Goal: Find contact information: Find contact information

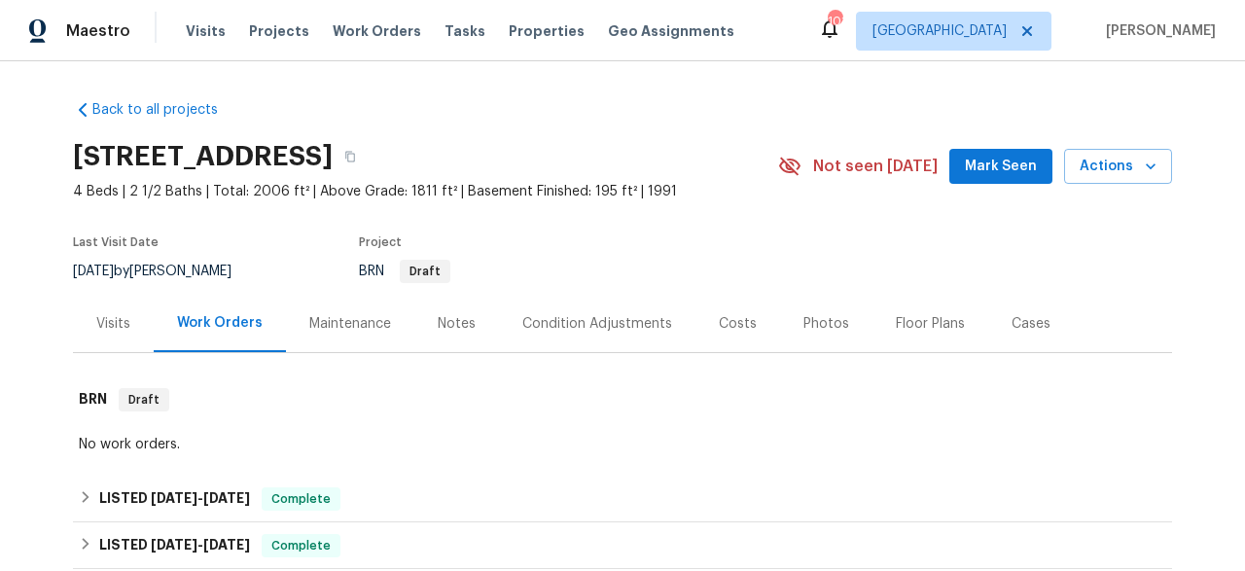
scroll to position [222, 0]
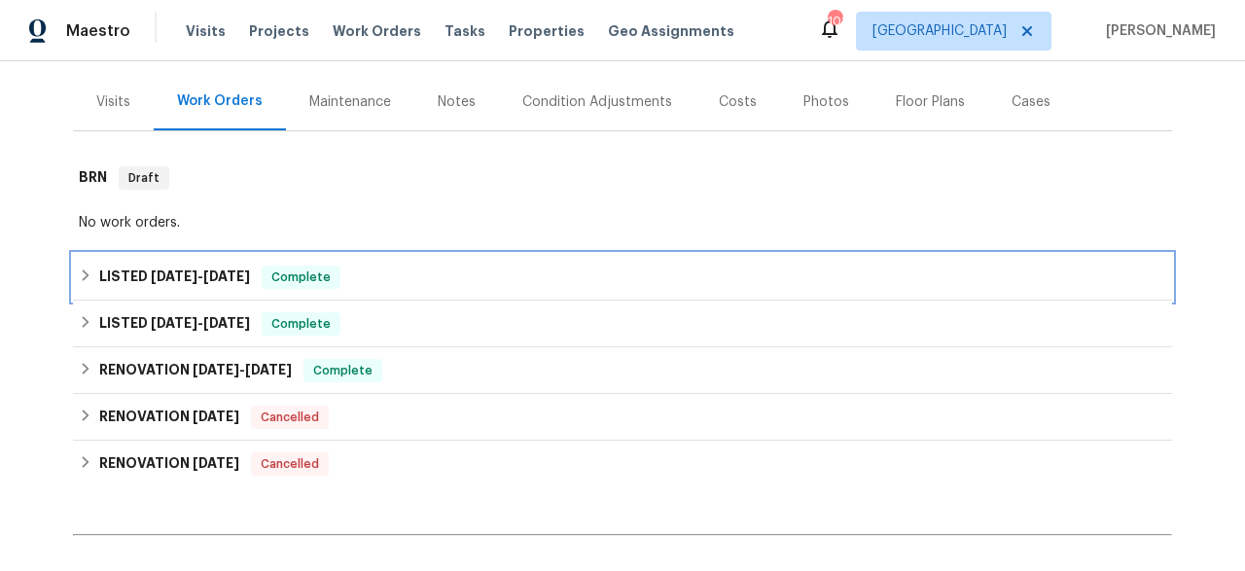
click at [214, 259] on div "LISTED [DATE] - [DATE] Complete" at bounding box center [622, 277] width 1099 height 47
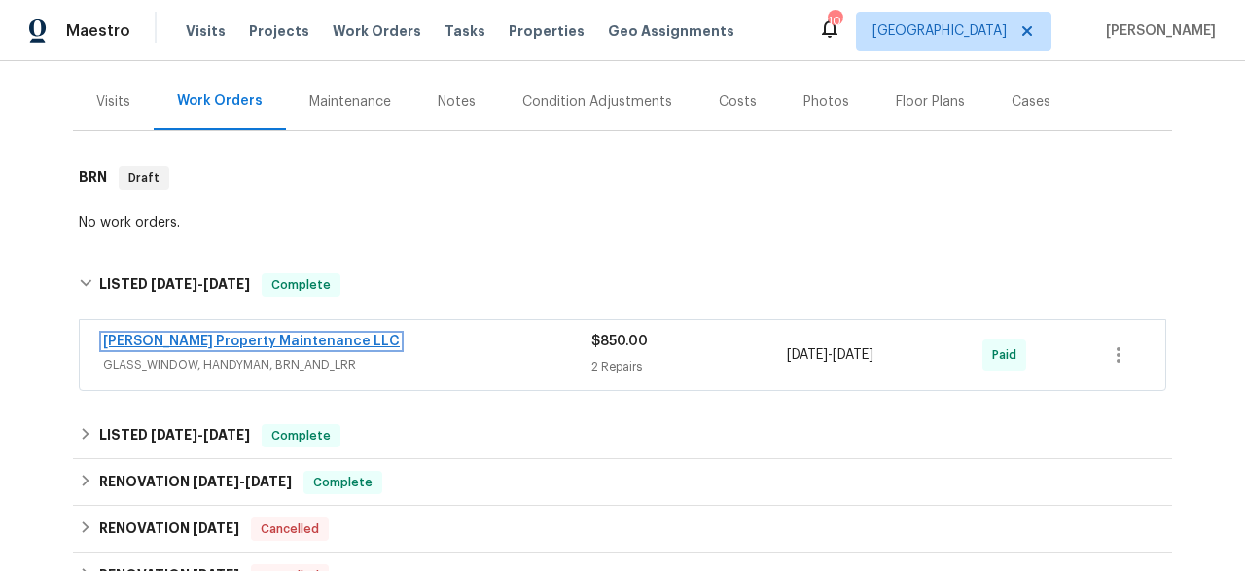
click at [261, 342] on link "[PERSON_NAME] Property Maintenance LLC" at bounding box center [251, 341] width 297 height 14
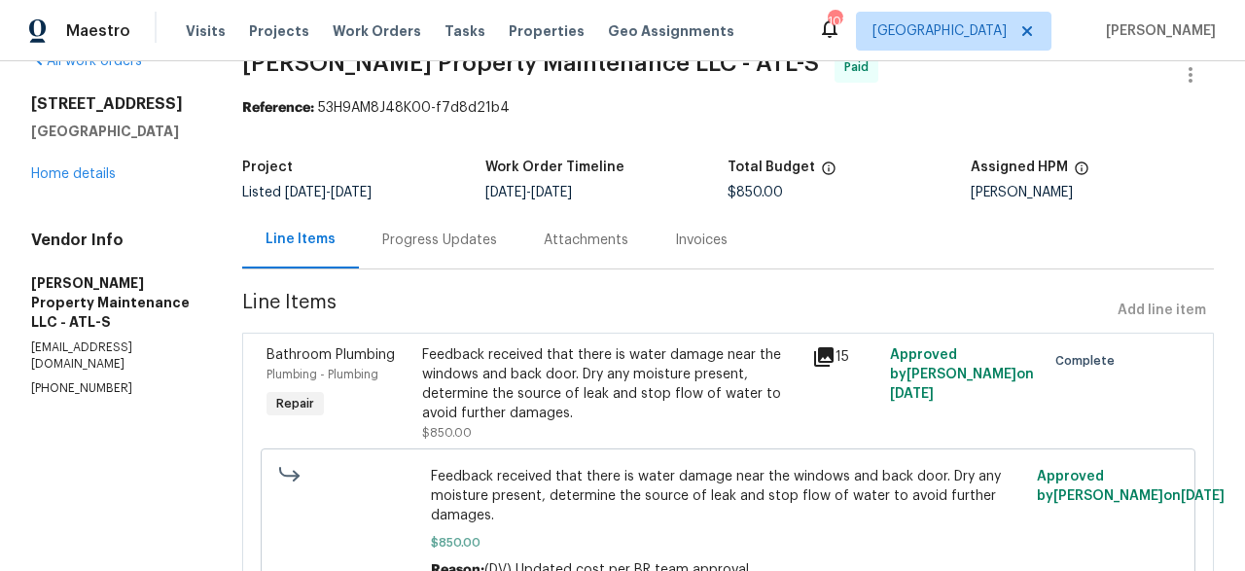
scroll to position [55, 0]
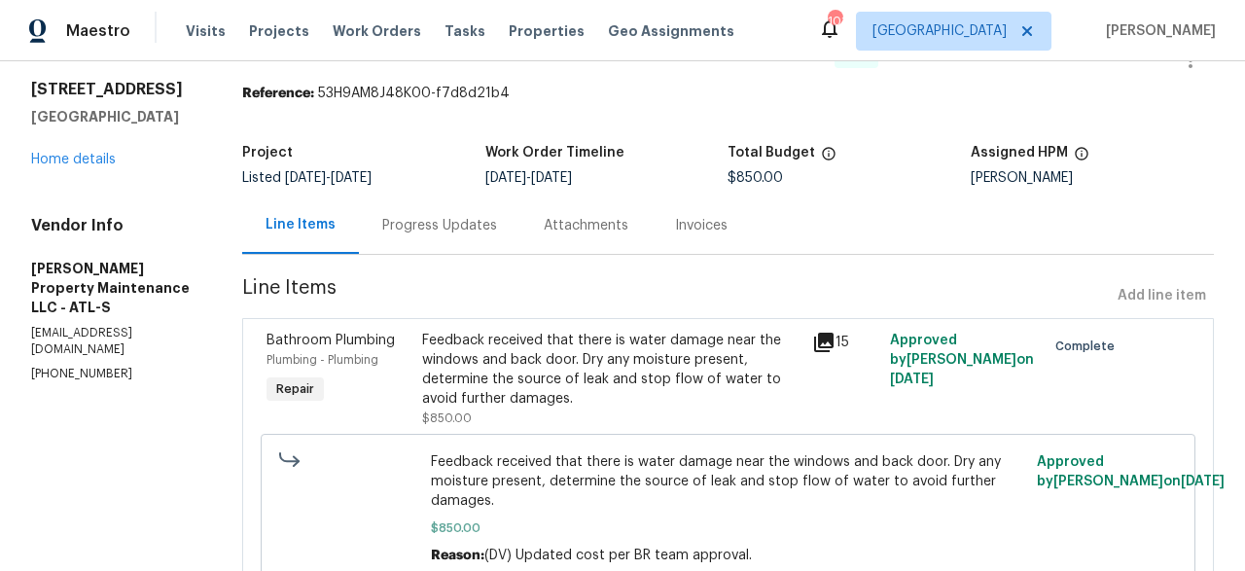
click at [429, 237] on div "Progress Updates" at bounding box center [439, 224] width 161 height 57
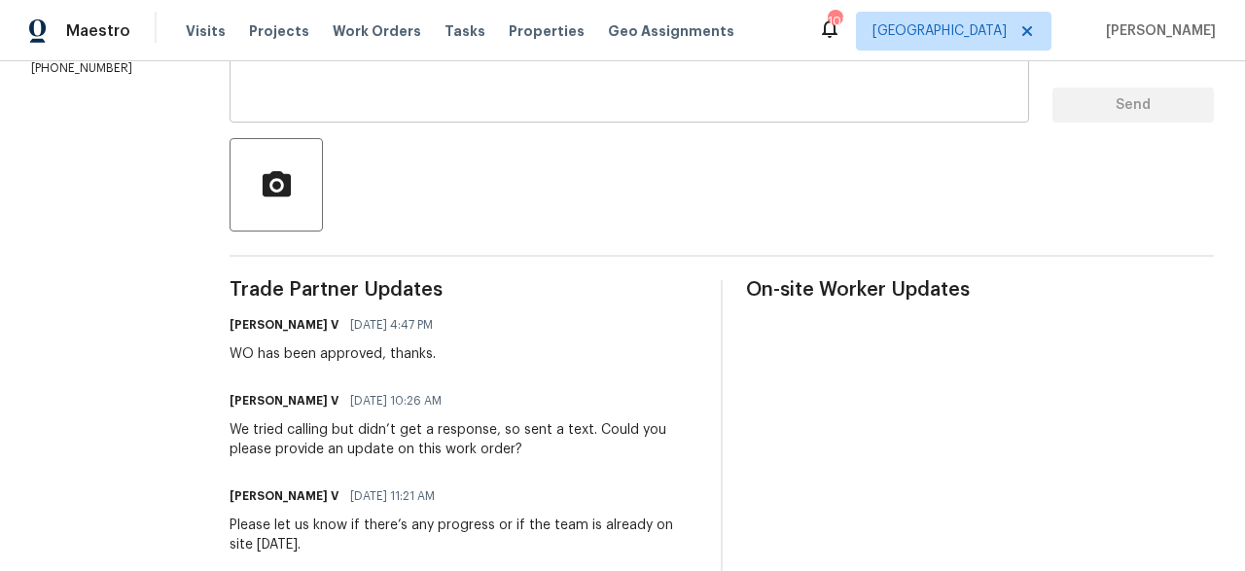
scroll to position [388, 0]
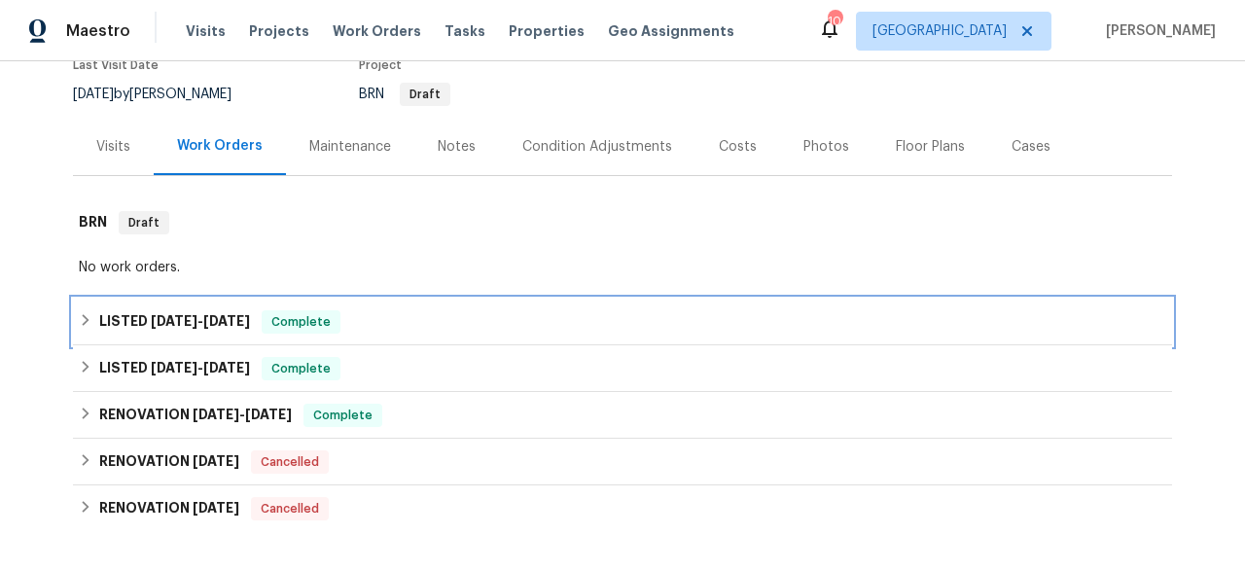
click at [214, 326] on span "[DATE]" at bounding box center [226, 321] width 47 height 14
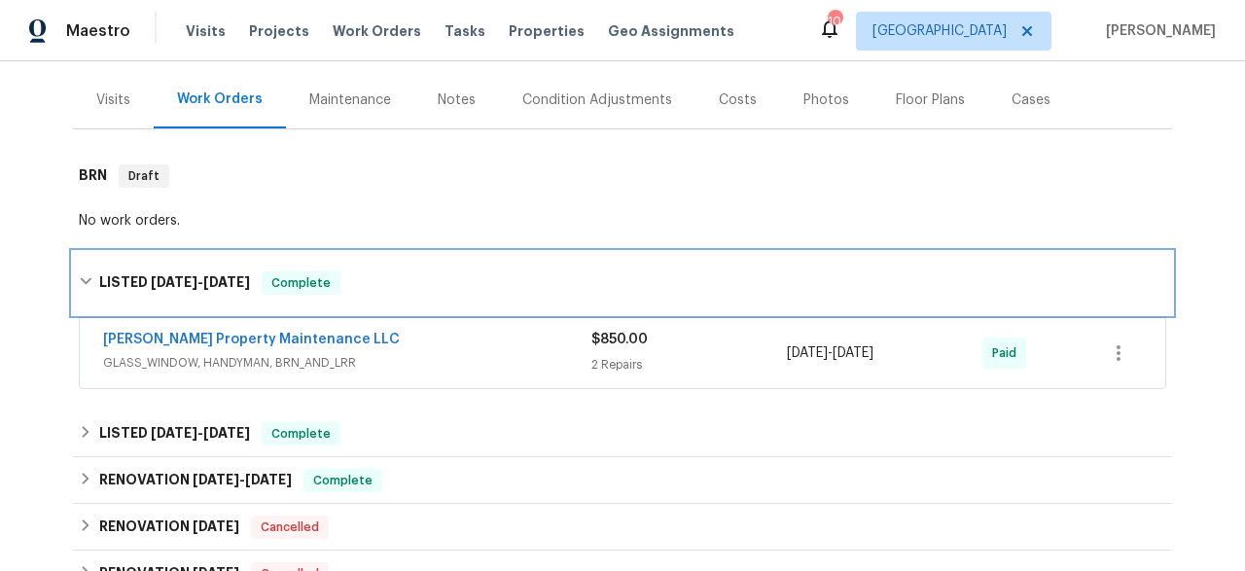
scroll to position [265, 0]
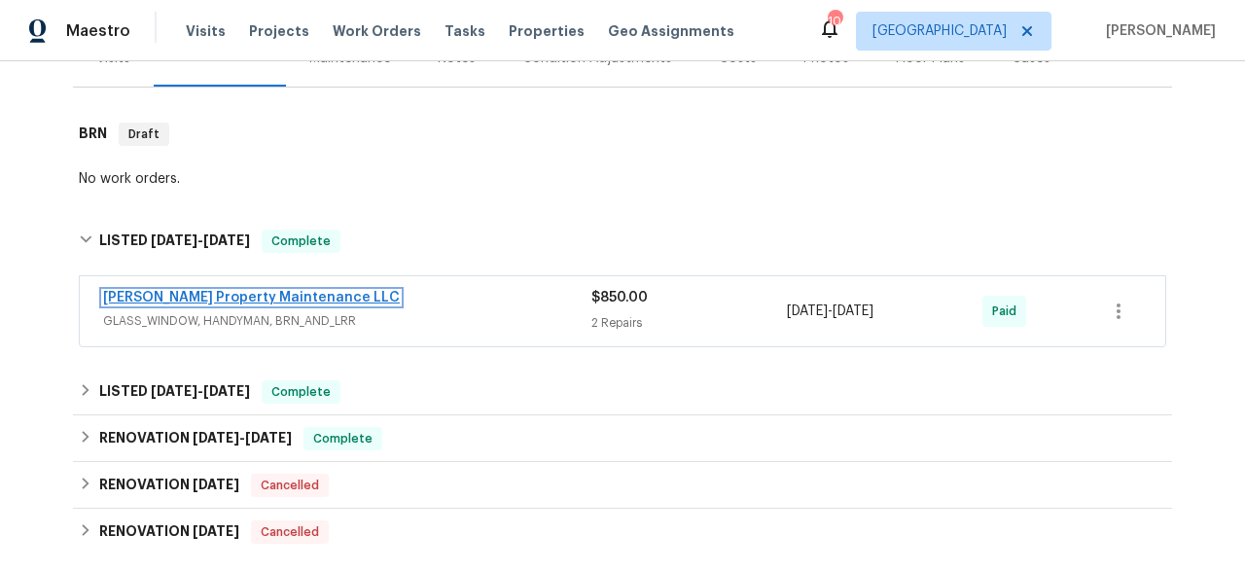
click at [282, 299] on link "[PERSON_NAME] Property Maintenance LLC" at bounding box center [251, 298] width 297 height 14
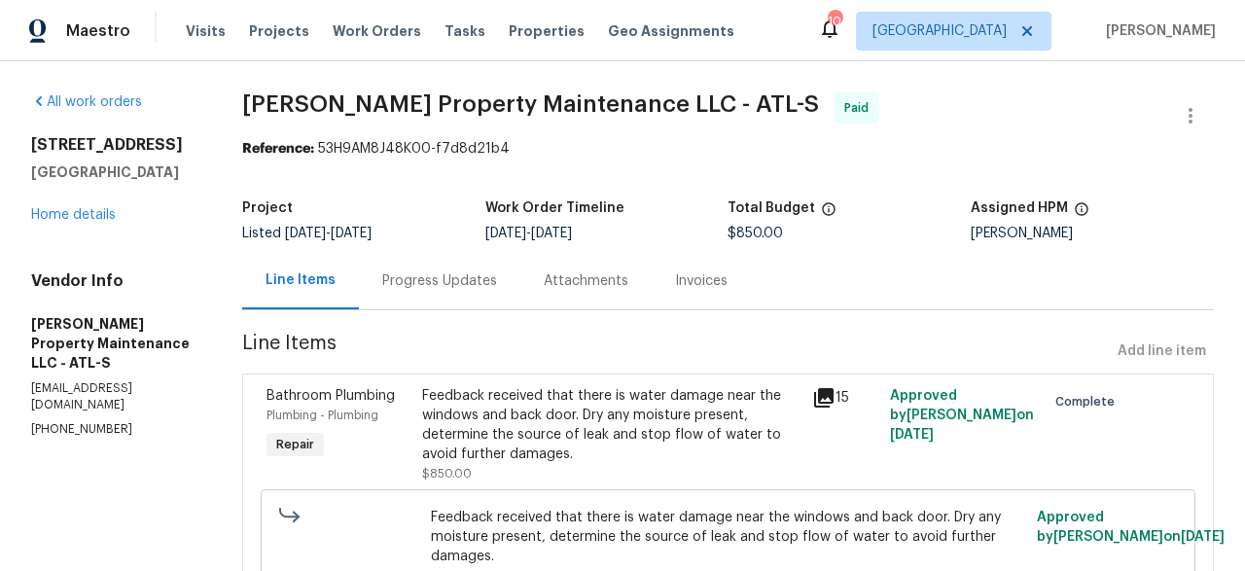
scroll to position [4, 0]
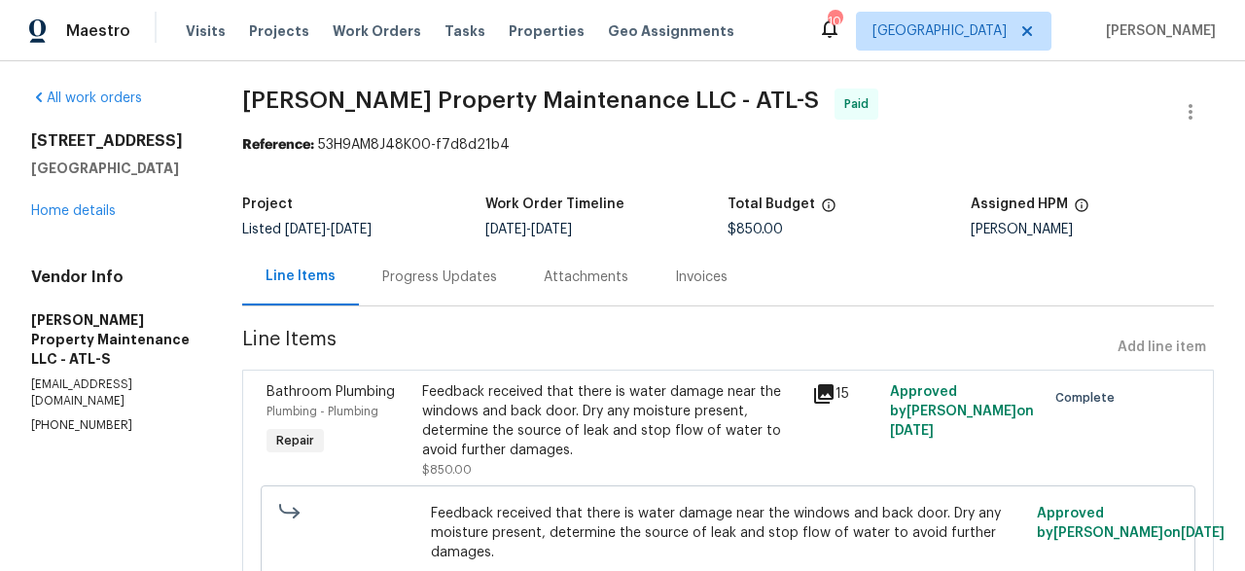
click at [692, 278] on div "Invoices" at bounding box center [701, 276] width 53 height 19
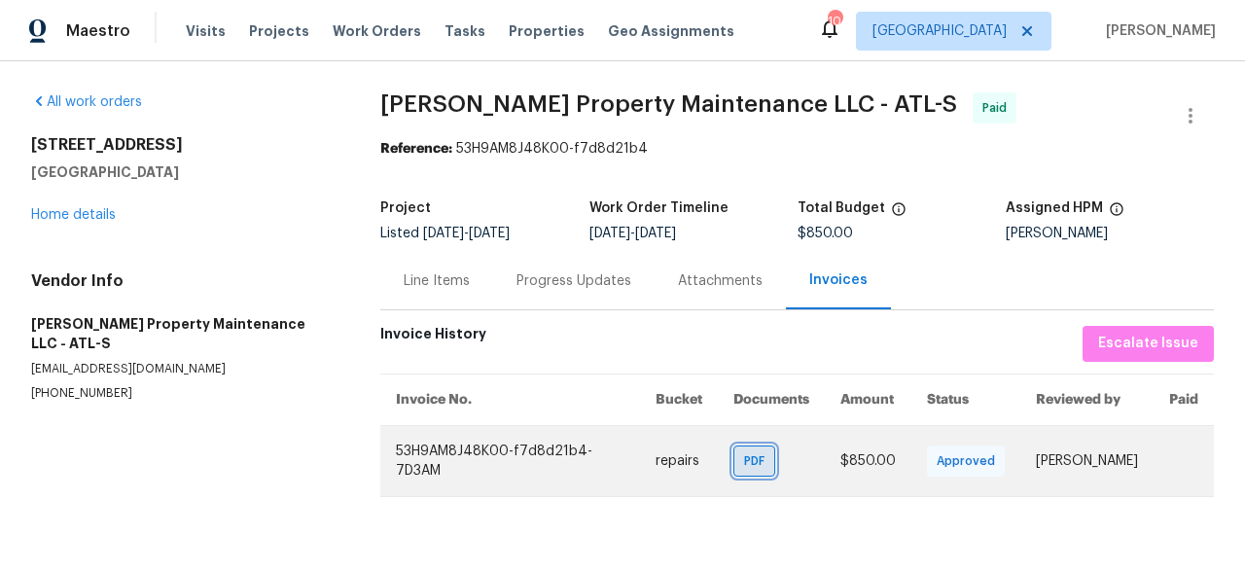
click at [744, 466] on span "PDF" at bounding box center [758, 460] width 28 height 19
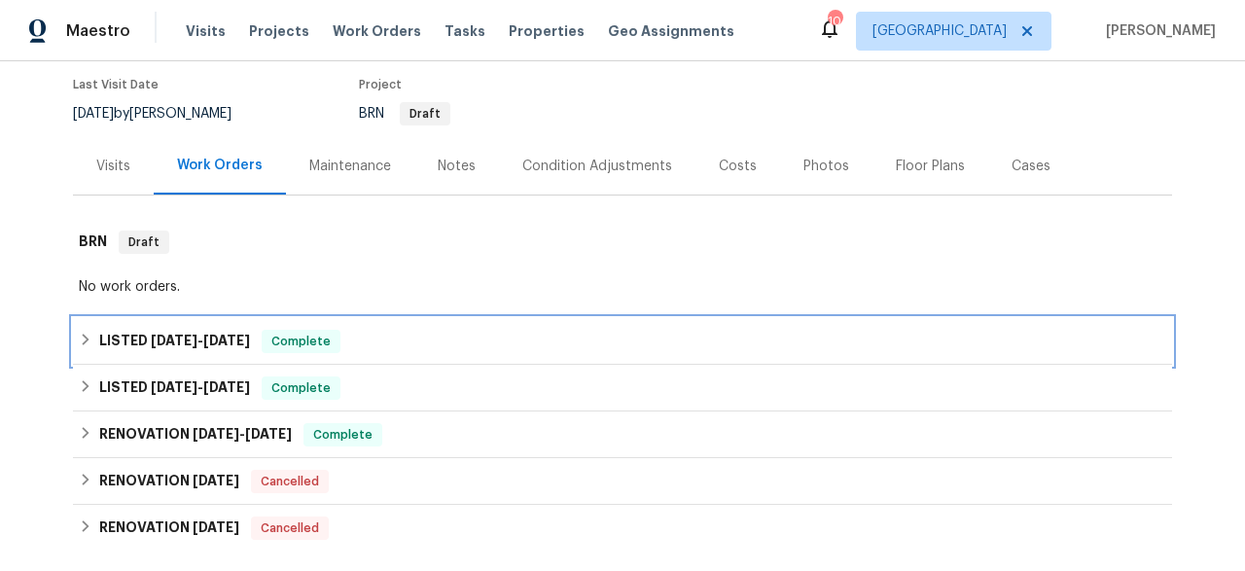
click at [234, 347] on h6 "LISTED [DATE] - [DATE]" at bounding box center [174, 341] width 151 height 23
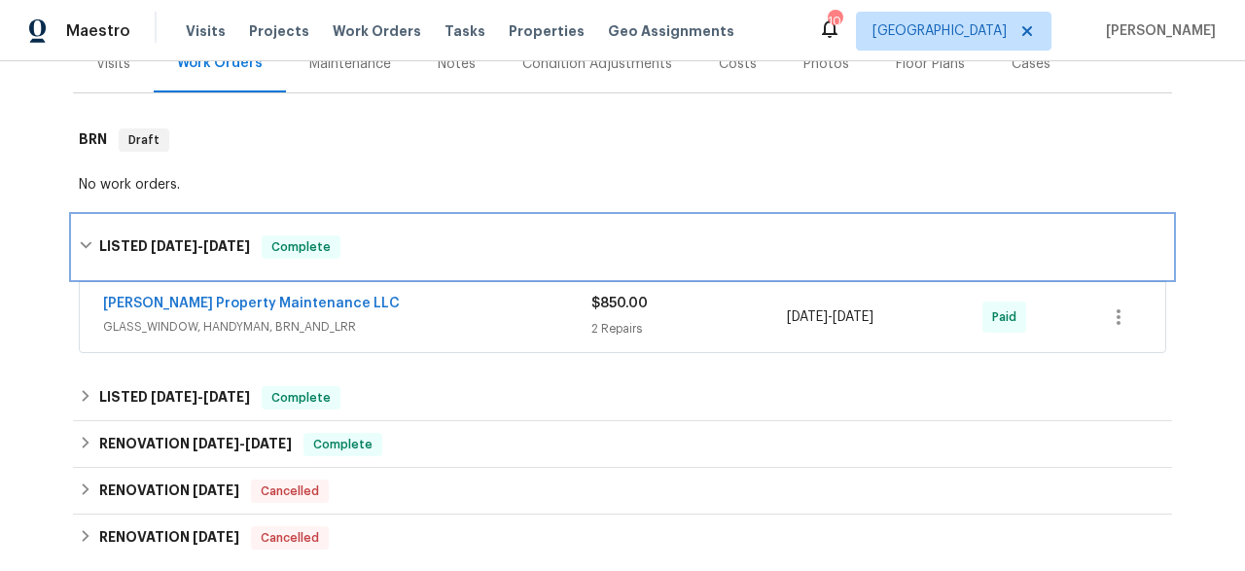
scroll to position [291, 0]
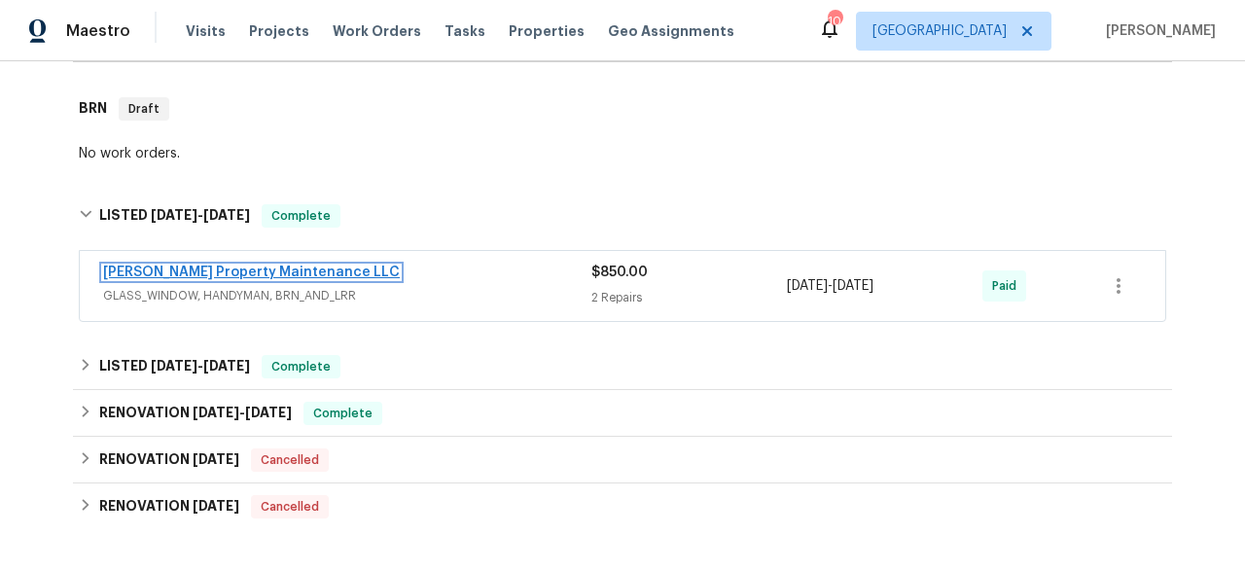
click at [256, 278] on link "[PERSON_NAME] Property Maintenance LLC" at bounding box center [251, 272] width 297 height 14
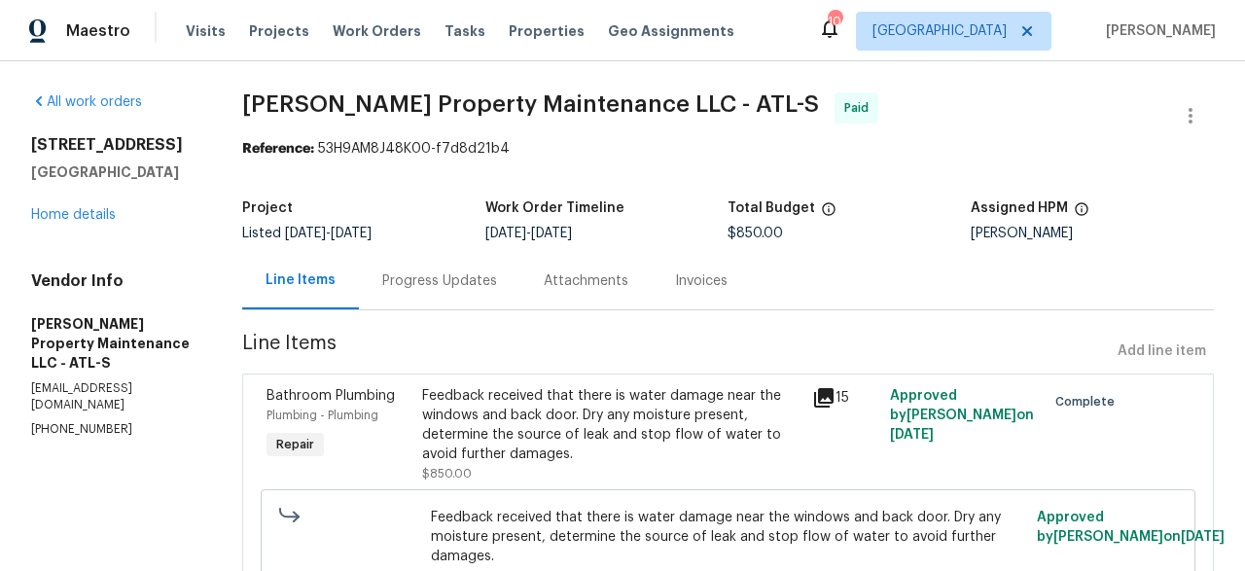
scroll to position [157, 0]
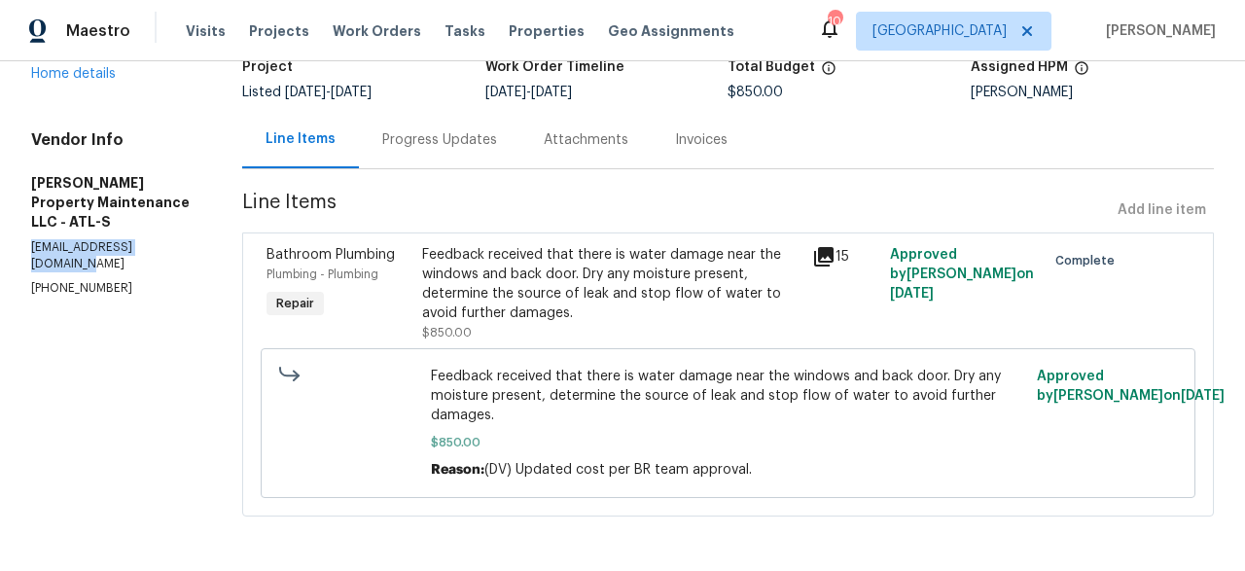
drag, startPoint x: 197, startPoint y: 235, endPoint x: 27, endPoint y: 235, distance: 170.2
click at [27, 235] on div "All work orders 76 Regent Ct Douglasville, GA 30134 Home details Vendor Info Gl…" at bounding box center [622, 245] width 1245 height 650
copy p "[EMAIL_ADDRESS][DOMAIN_NAME]"
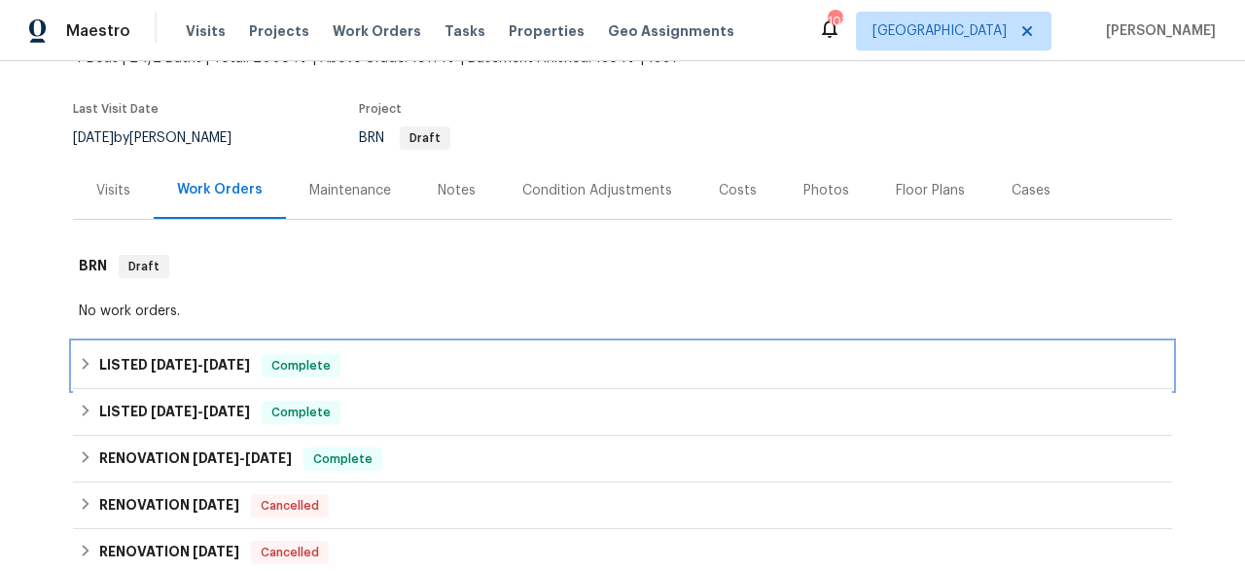
click at [227, 352] on div "LISTED [DATE] - [DATE] Complete" at bounding box center [622, 365] width 1099 height 47
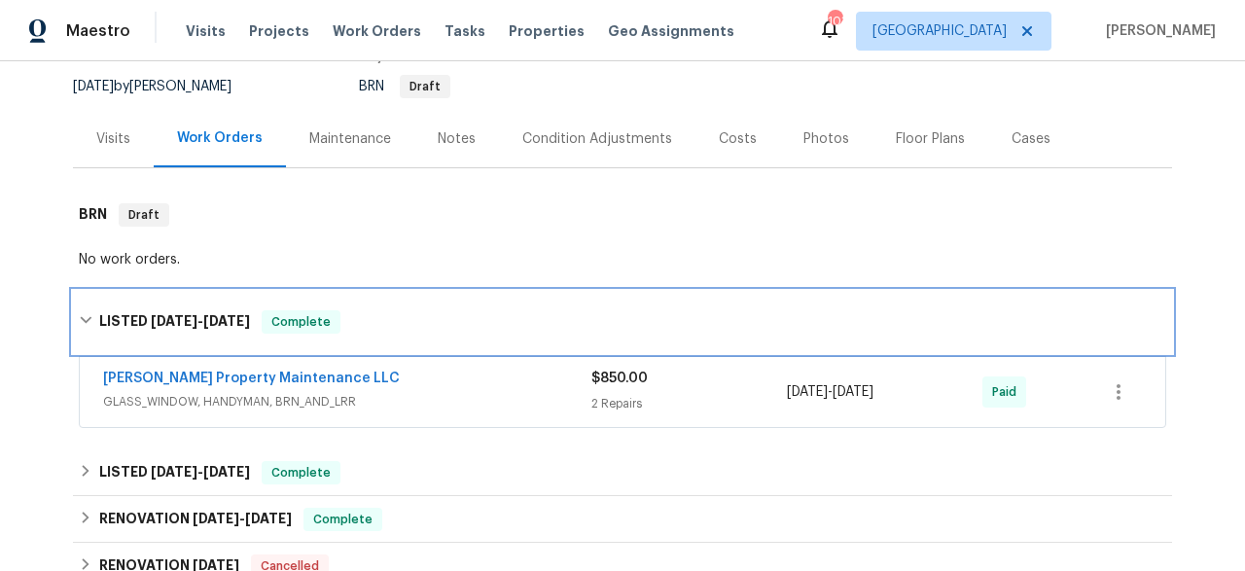
scroll to position [213, 0]
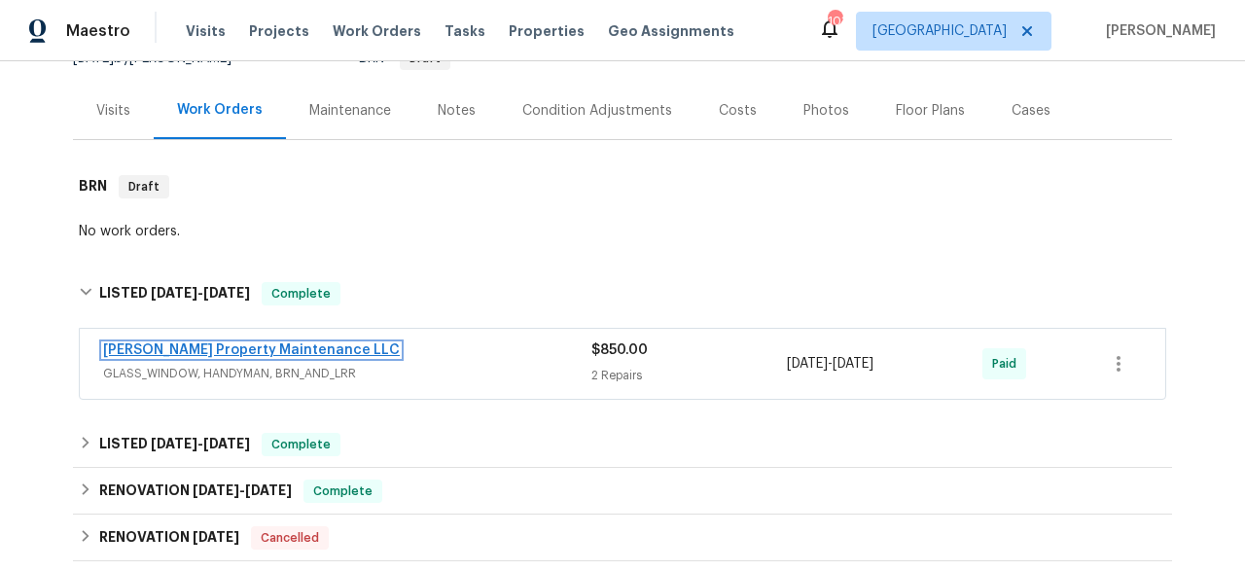
click at [273, 350] on link "[PERSON_NAME] Property Maintenance LLC" at bounding box center [251, 350] width 297 height 14
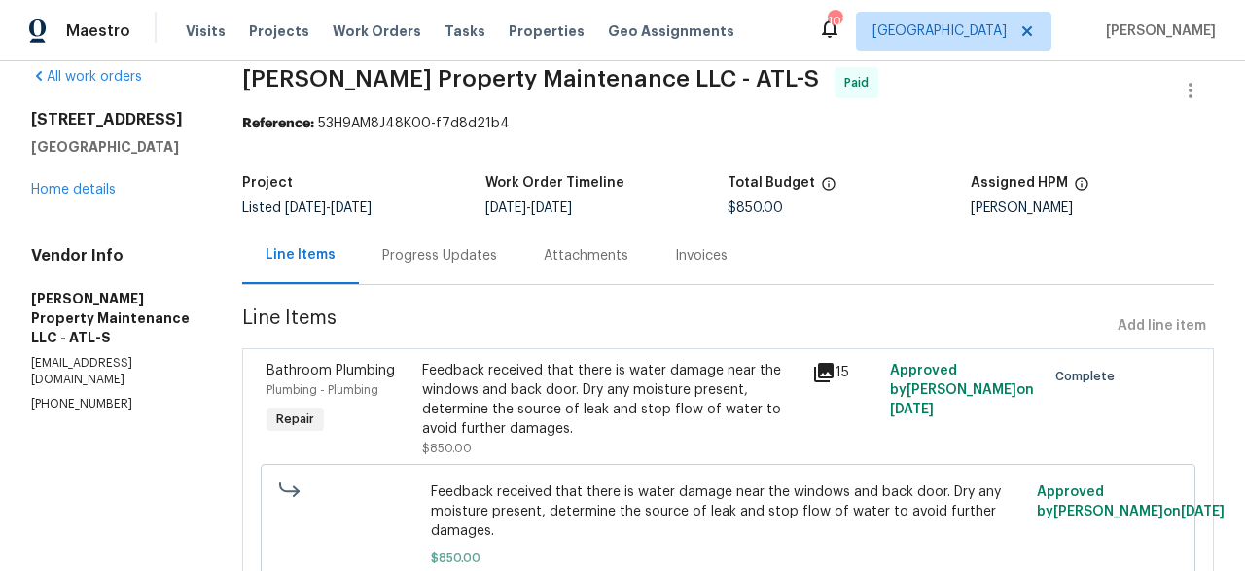
scroll to position [52, 0]
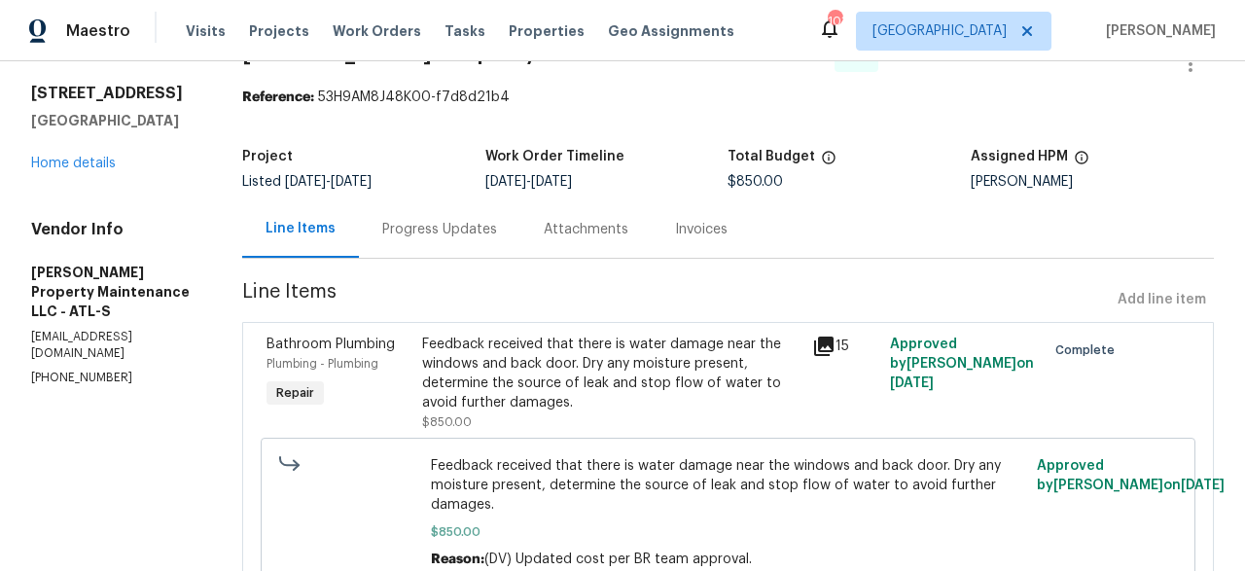
click at [434, 226] on div "Progress Updates" at bounding box center [439, 229] width 115 height 19
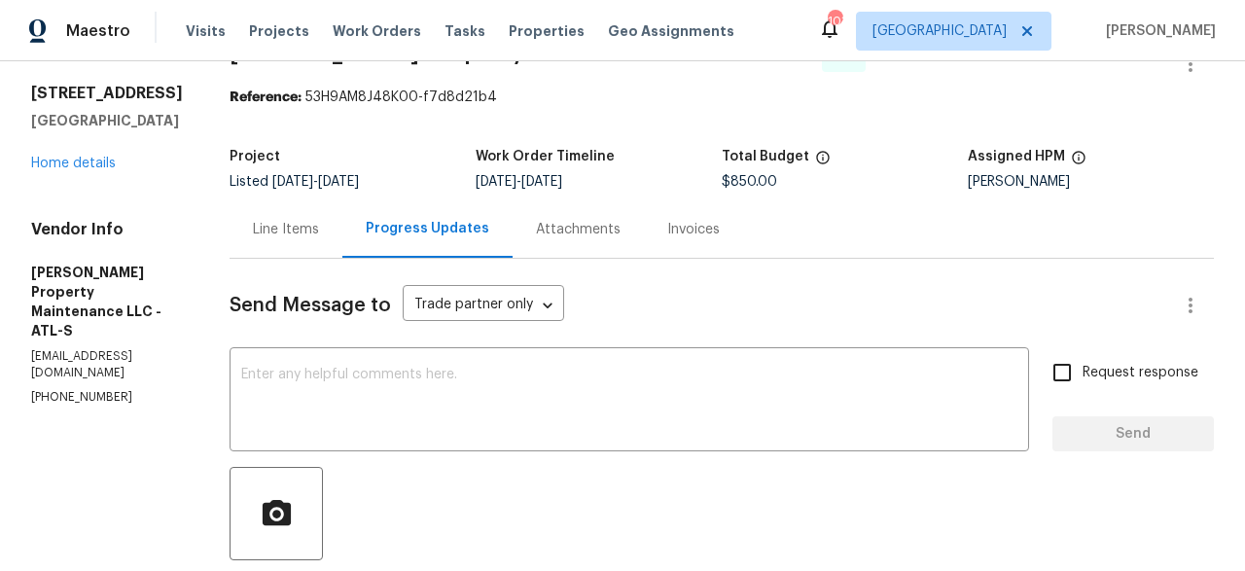
click at [583, 242] on div "Attachments" at bounding box center [577, 228] width 131 height 57
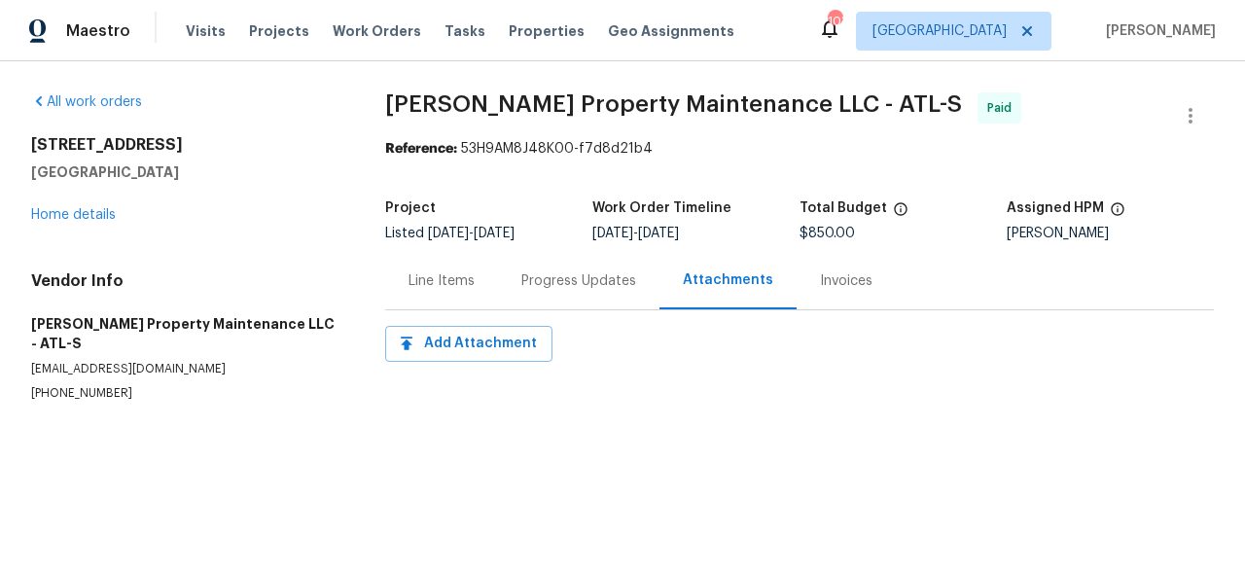
click at [615, 437] on div "All work orders 76 Regent Ct Douglasville, GA 30134 Home details Vendor Info Gl…" at bounding box center [622, 270] width 1245 height 418
click at [796, 289] on div "Invoices" at bounding box center [845, 280] width 99 height 57
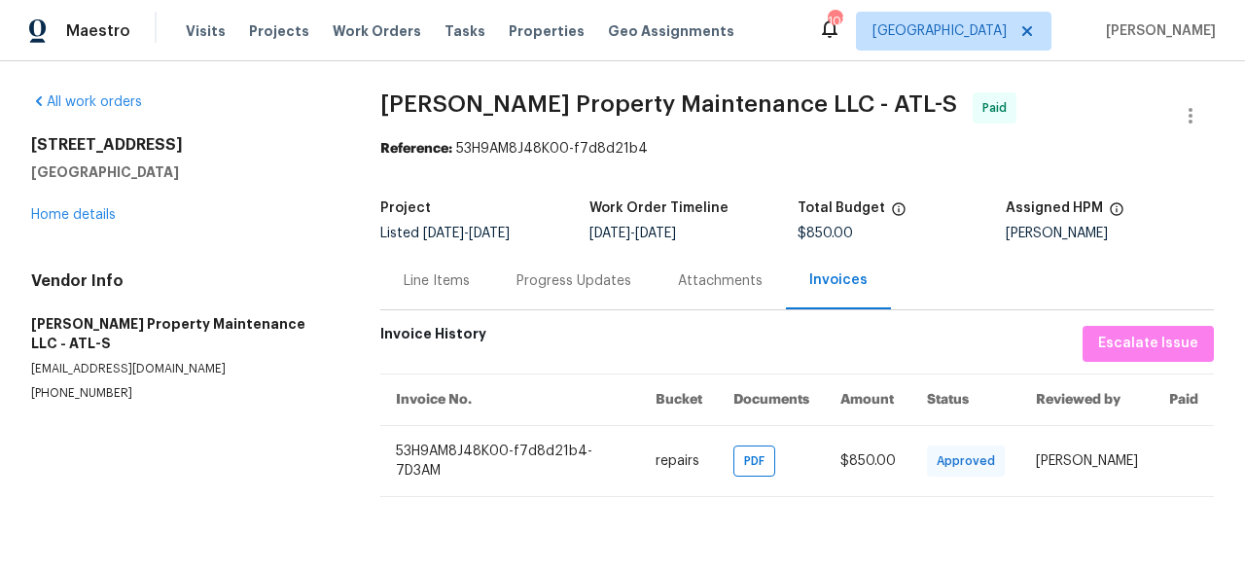
click at [581, 283] on div "Progress Updates" at bounding box center [573, 280] width 115 height 19
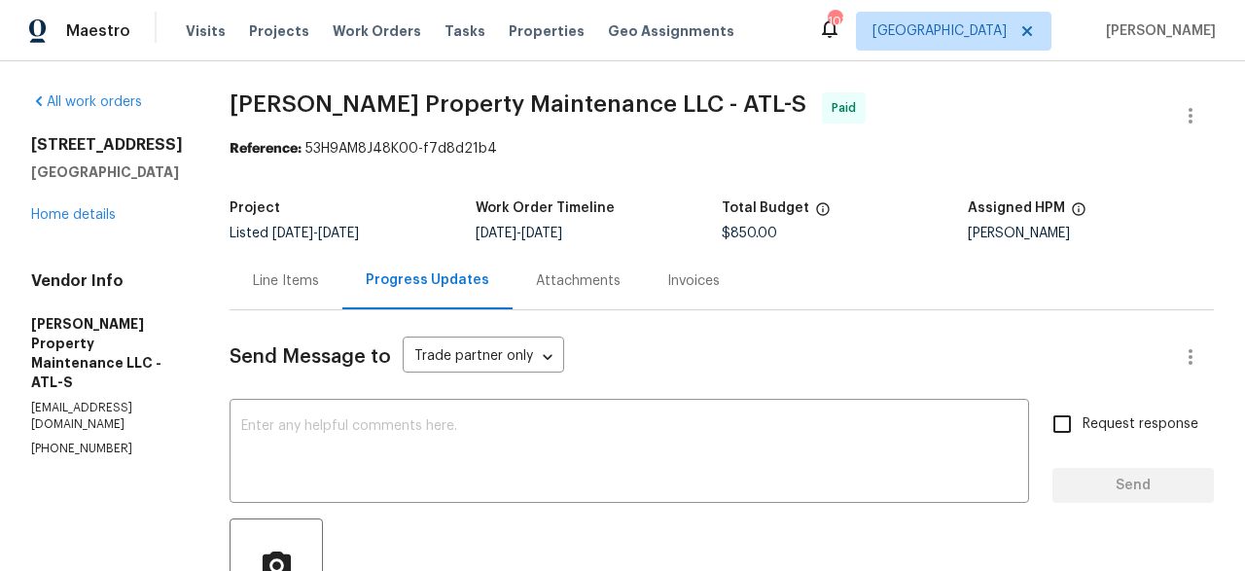
click at [311, 280] on div "Line Items" at bounding box center [286, 280] width 66 height 19
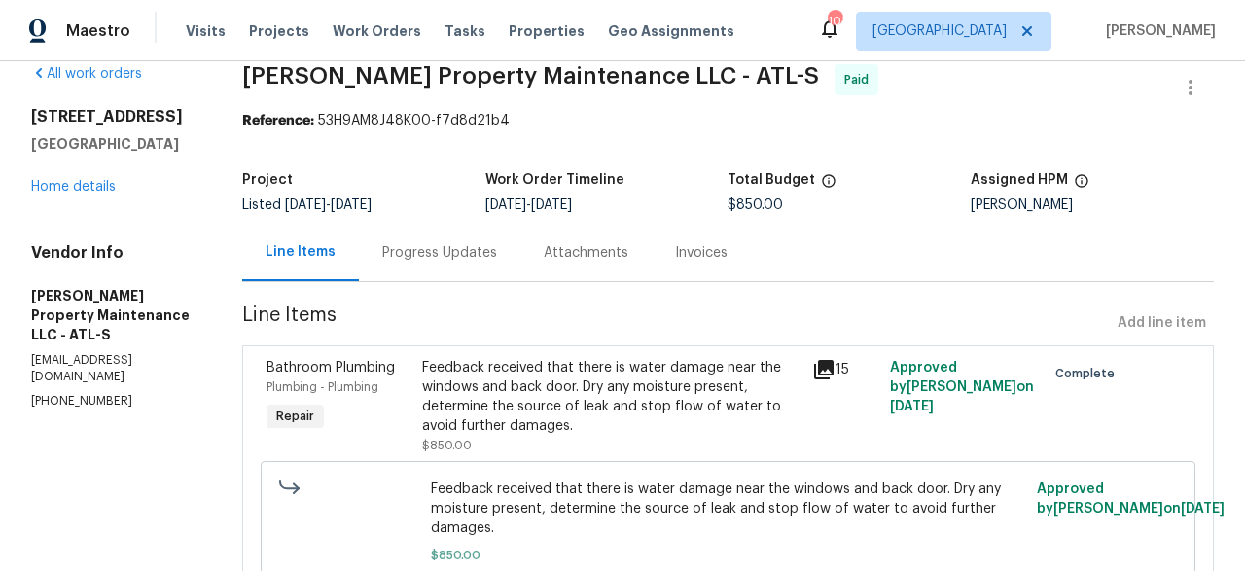
scroll to position [157, 0]
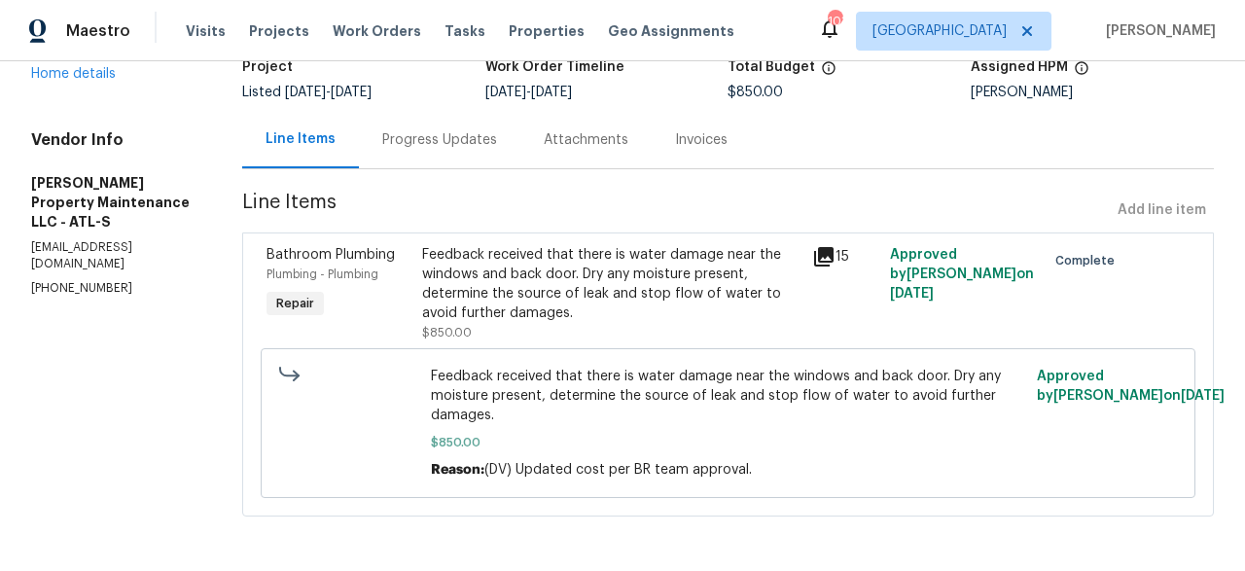
click at [425, 144] on div "Progress Updates" at bounding box center [439, 139] width 161 height 57
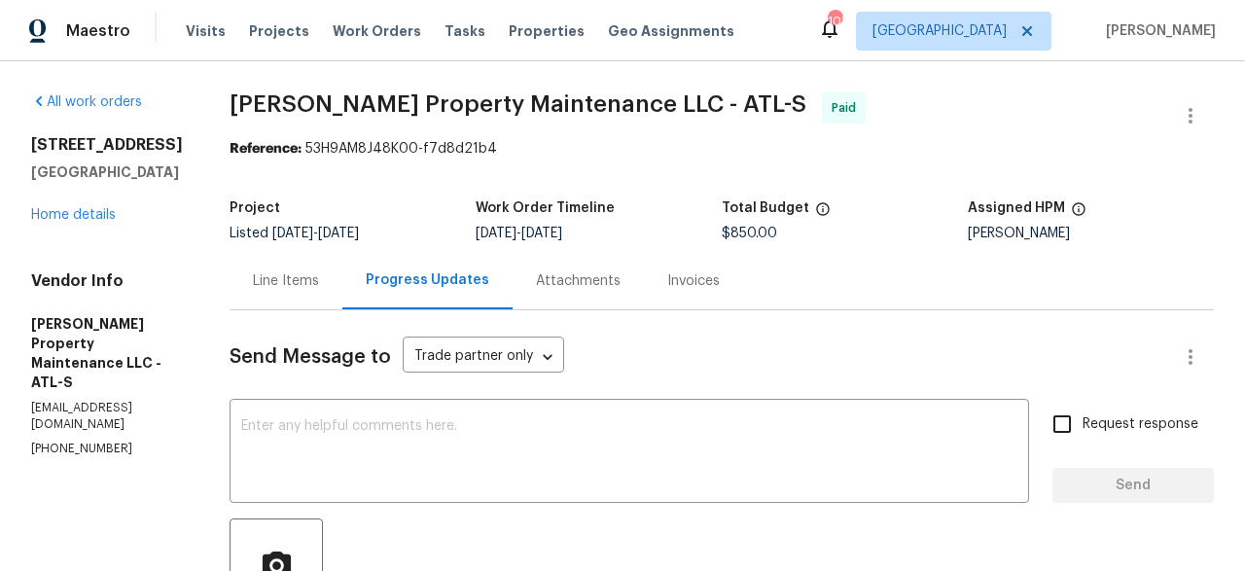
scroll to position [9, 0]
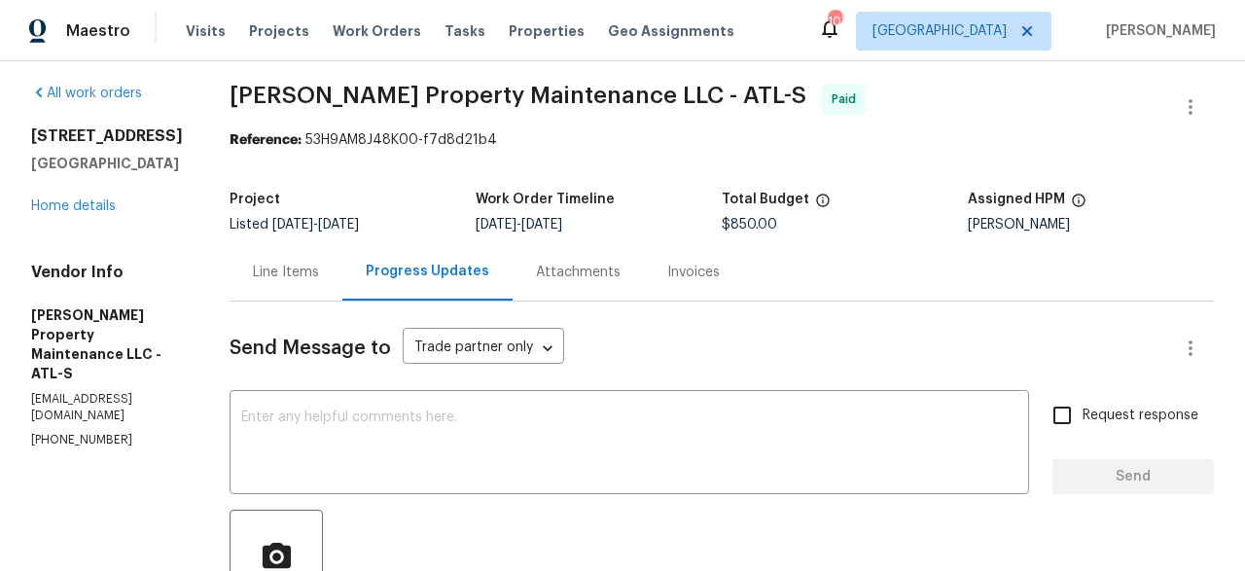
click at [580, 267] on div "Attachments" at bounding box center [578, 272] width 85 height 19
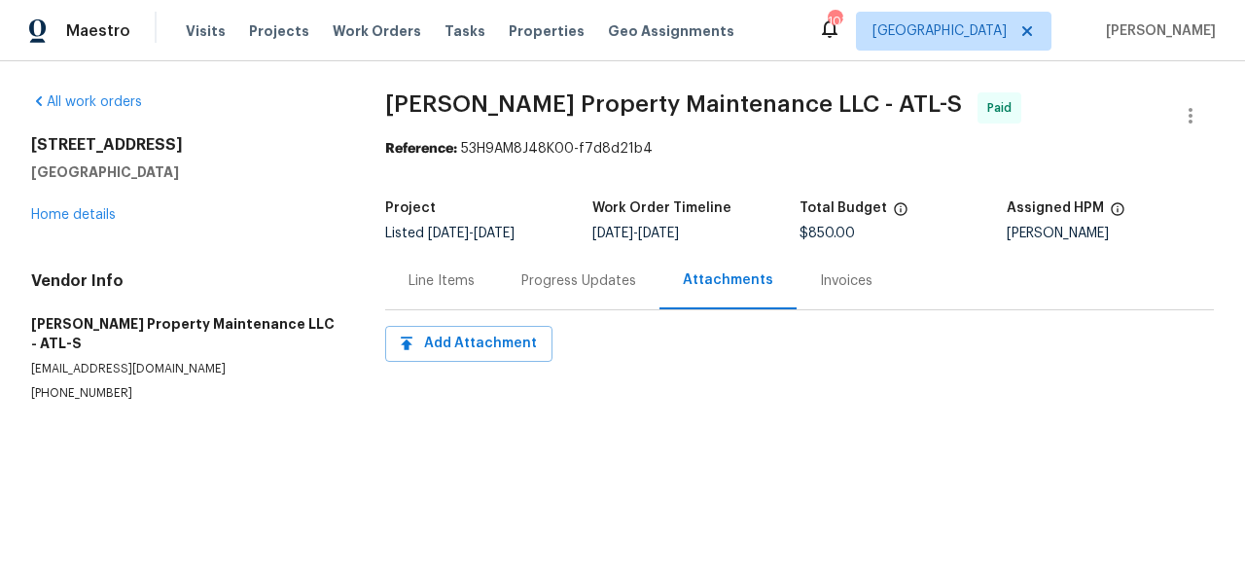
click at [839, 268] on div "Invoices" at bounding box center [845, 280] width 99 height 57
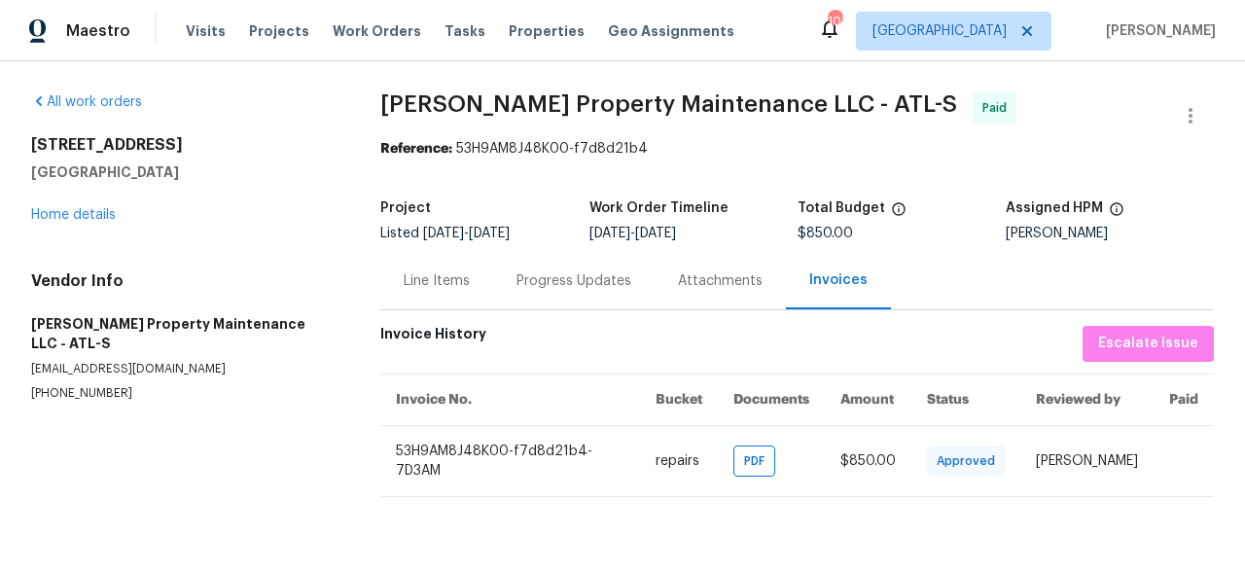
click at [412, 271] on div "Line Items" at bounding box center [437, 280] width 66 height 19
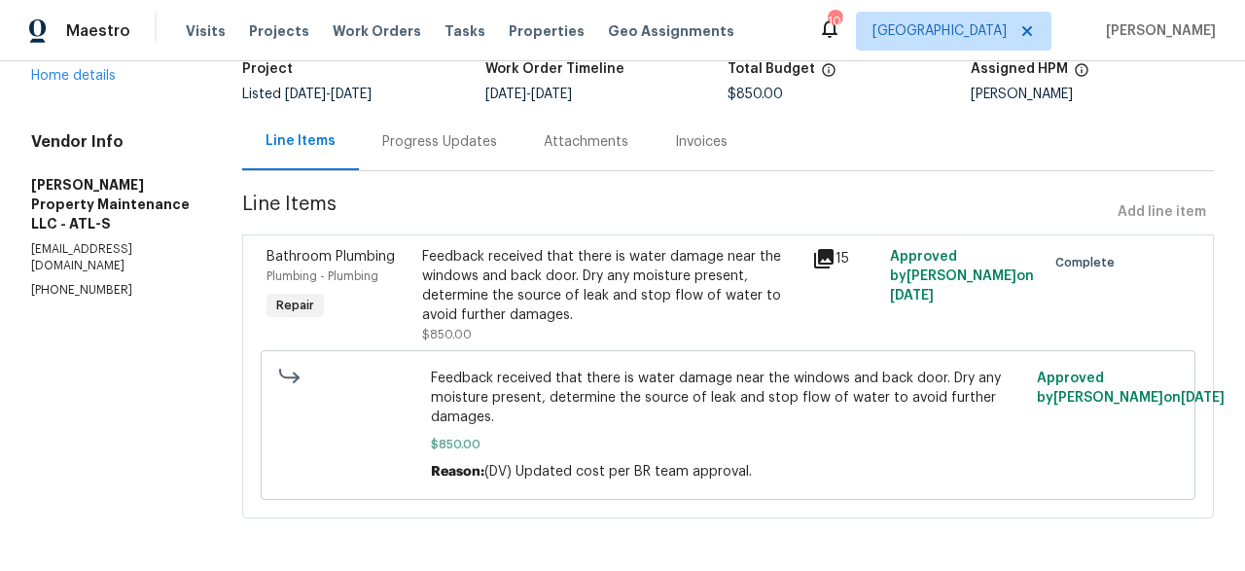
scroll to position [157, 0]
